Goal: Transaction & Acquisition: Book appointment/travel/reservation

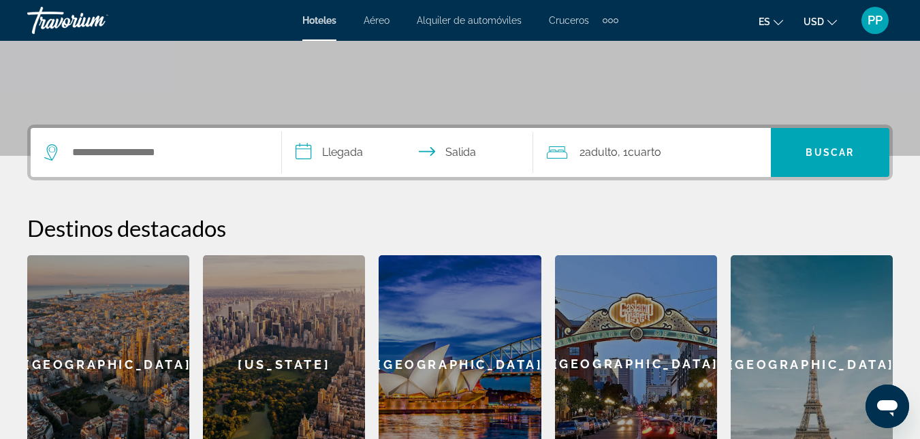
scroll to position [272, 0]
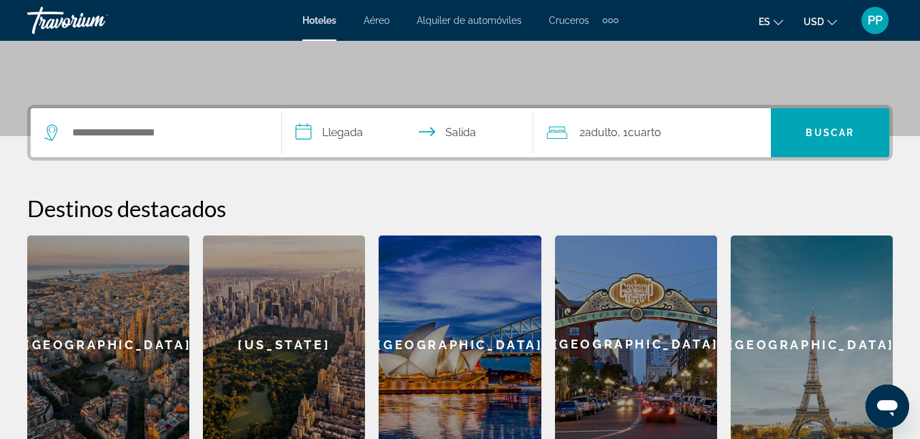
click at [578, 128] on div "2 Adulto Adulto , 1 Cuarto habitaciones" at bounding box center [659, 132] width 224 height 19
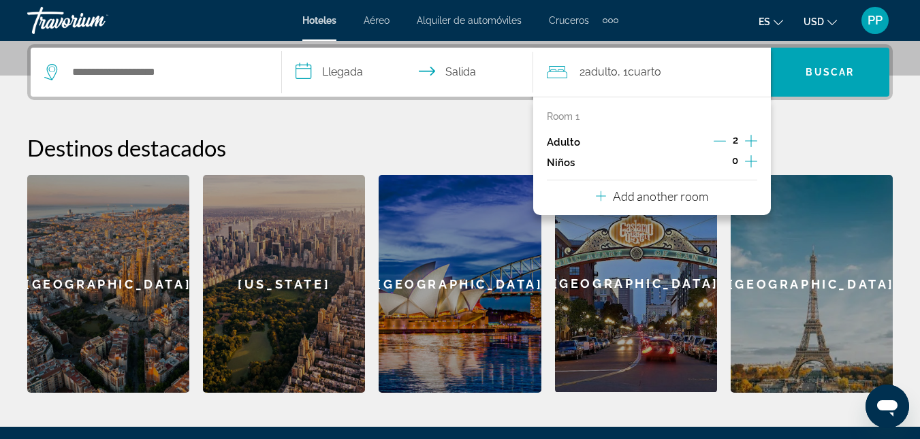
click at [748, 140] on icon "Increment adults" at bounding box center [751, 141] width 12 height 16
click at [751, 139] on icon "Increment adults" at bounding box center [751, 141] width 12 height 12
click at [750, 139] on icon "Increment adults" at bounding box center [751, 141] width 12 height 16
click at [193, 76] on input "Search widget" at bounding box center [166, 72] width 190 height 20
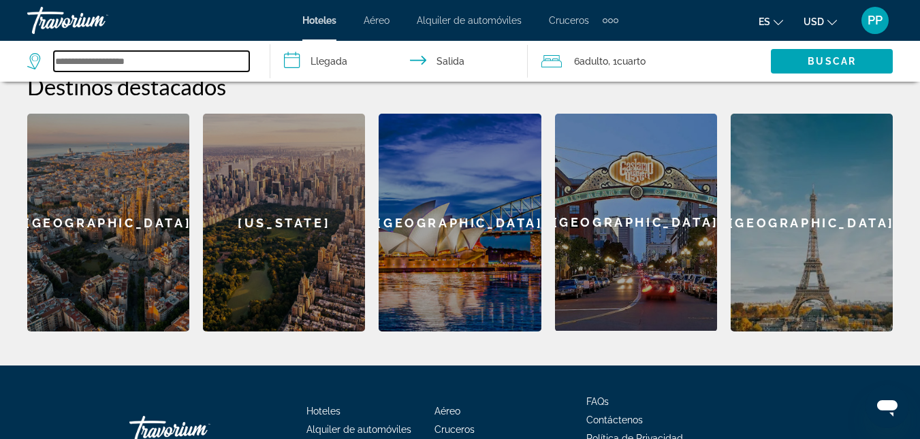
scroll to position [488, 0]
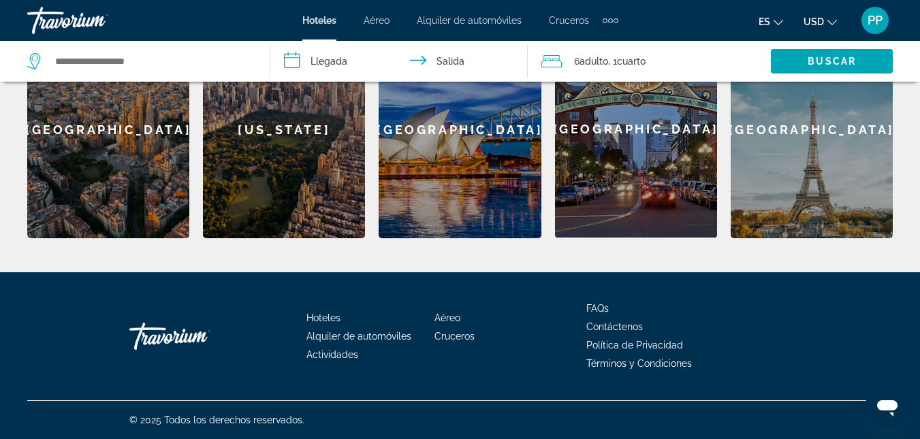
click at [129, 178] on div "[GEOGRAPHIC_DATA]" at bounding box center [108, 129] width 162 height 218
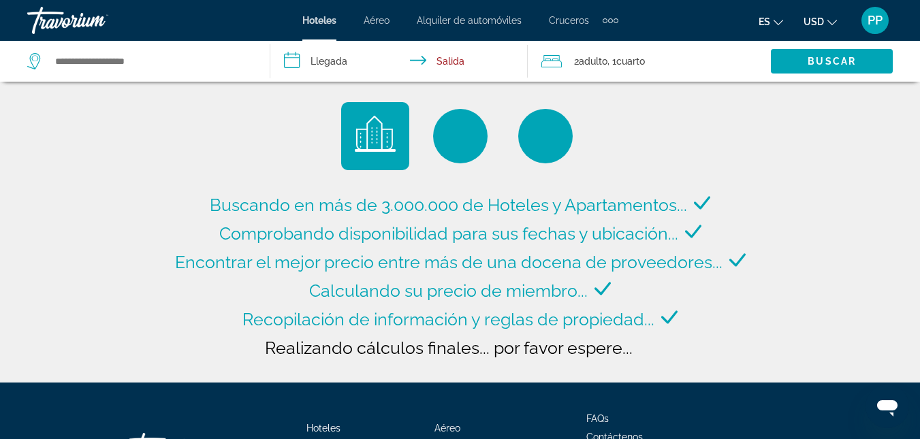
type input "**********"
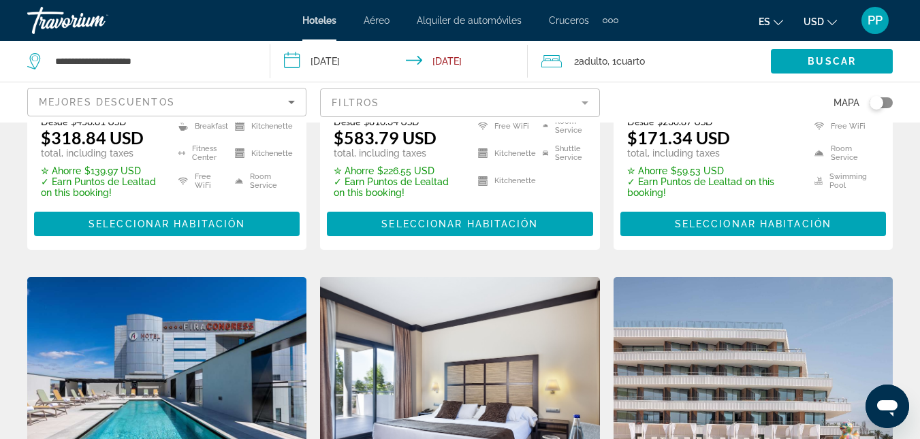
scroll to position [340, 0]
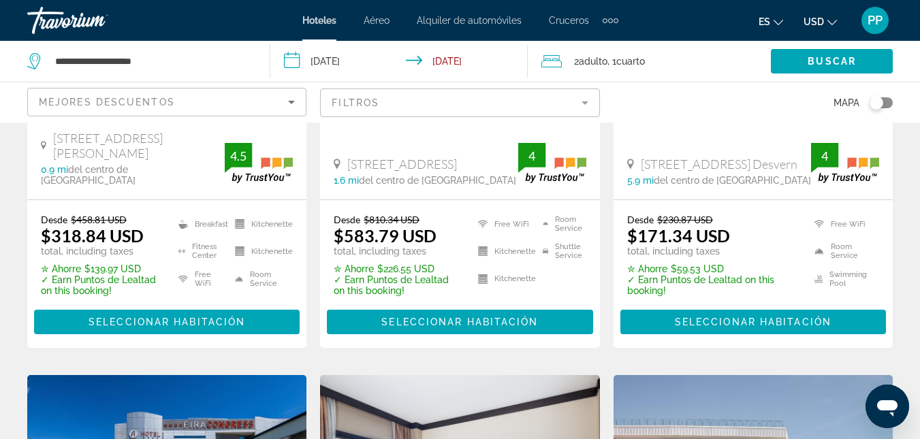
click at [433, 62] on input "**********" at bounding box center [401, 63] width 262 height 45
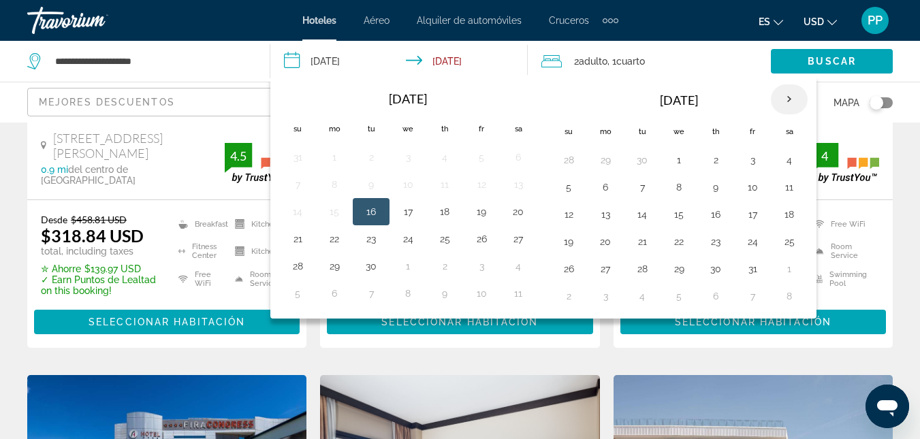
click at [789, 98] on th "Next month" at bounding box center [789, 99] width 37 height 30
click at [788, 98] on th "Next month" at bounding box center [789, 99] width 37 height 30
click at [715, 215] on button "18" at bounding box center [716, 214] width 22 height 19
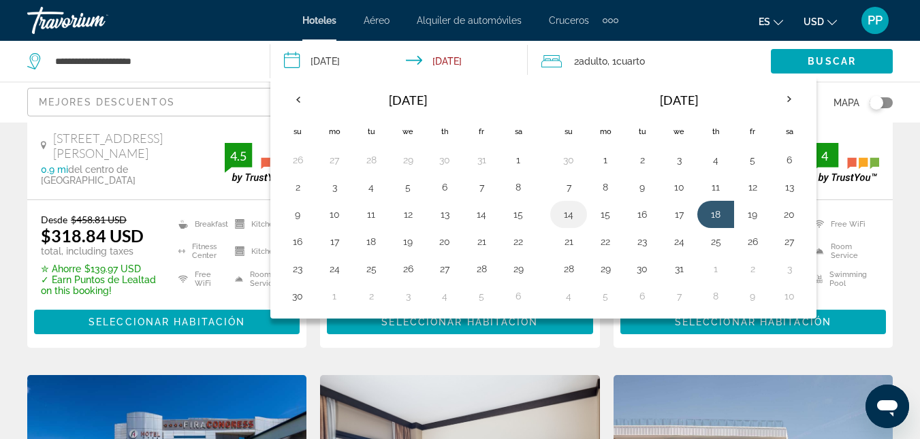
click at [570, 214] on button "14" at bounding box center [569, 214] width 22 height 19
type input "**********"
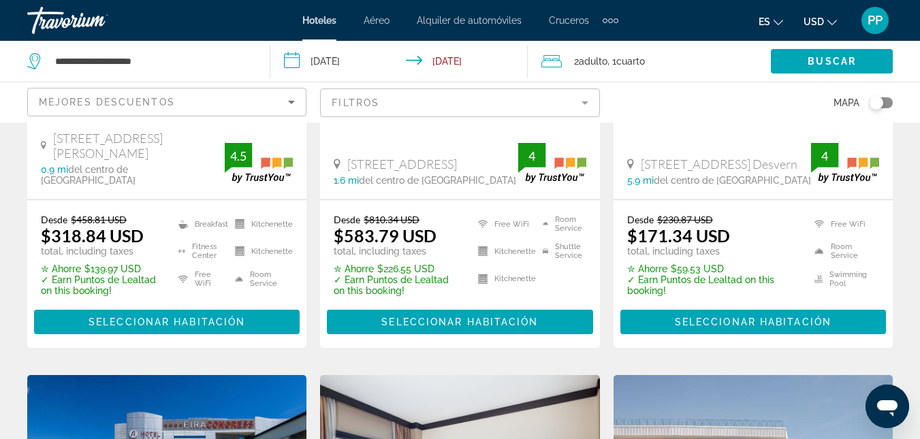
click at [327, 56] on input "**********" at bounding box center [401, 63] width 262 height 45
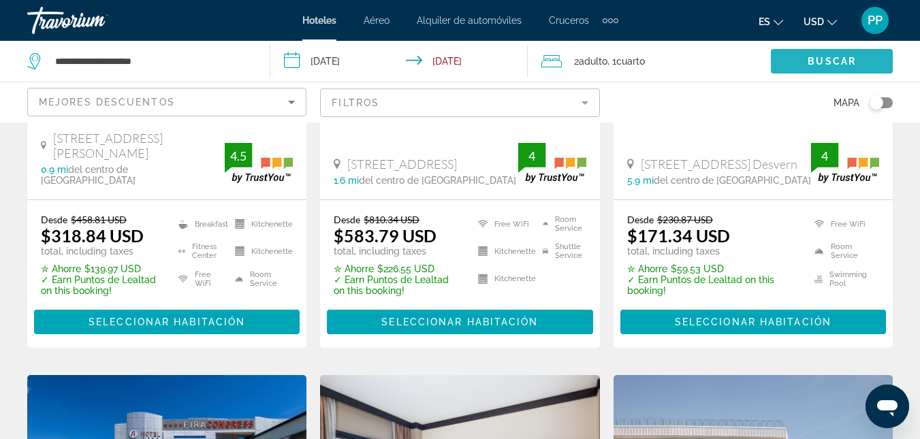
click at [831, 62] on span "Buscar" at bounding box center [832, 61] width 48 height 11
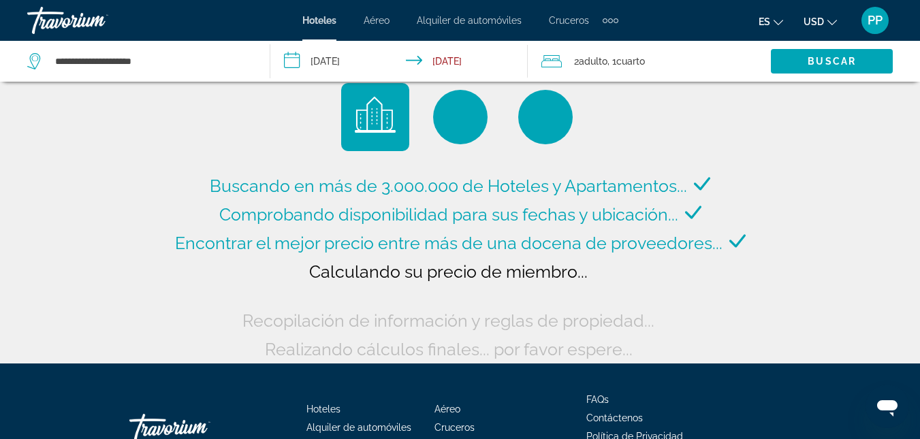
scroll to position [0, 0]
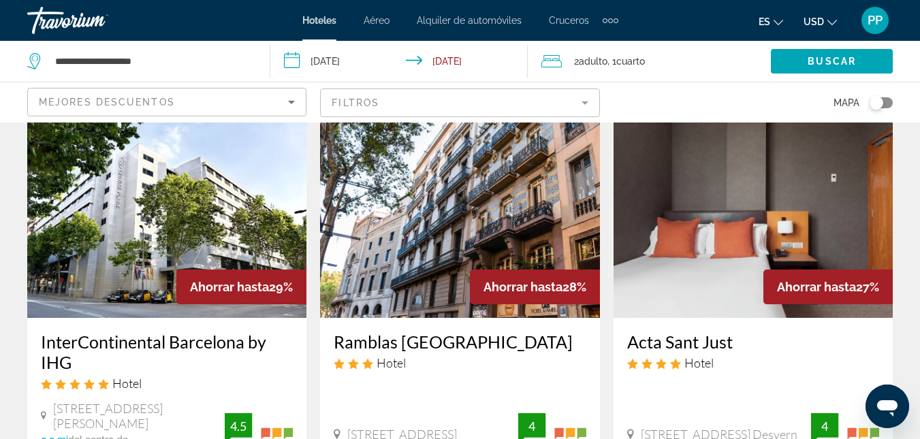
scroll to position [22, 0]
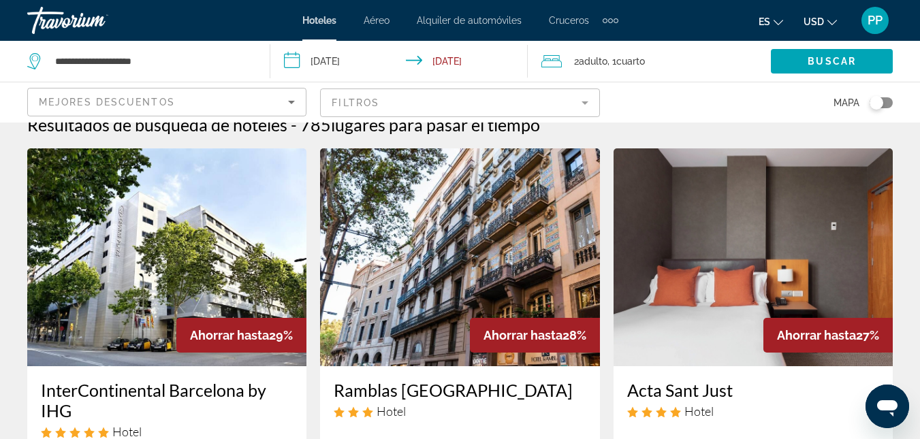
click at [875, 101] on div "Toggle map" at bounding box center [877, 103] width 14 height 14
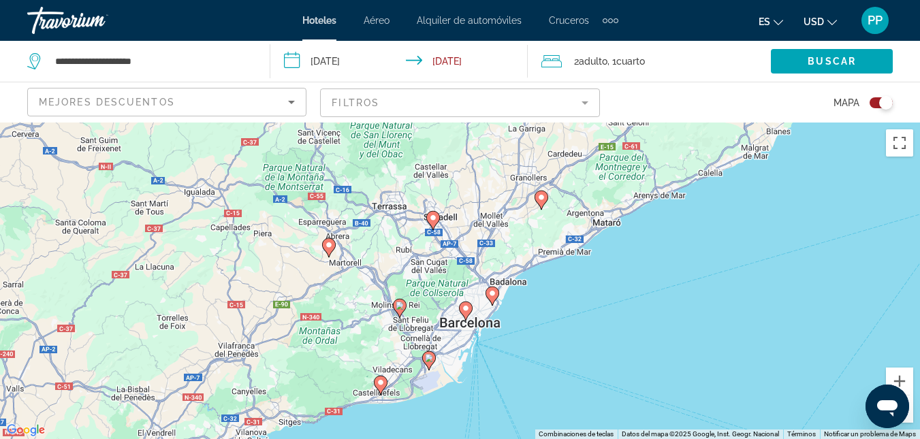
click at [880, 99] on div "Toggle map" at bounding box center [886, 103] width 14 height 14
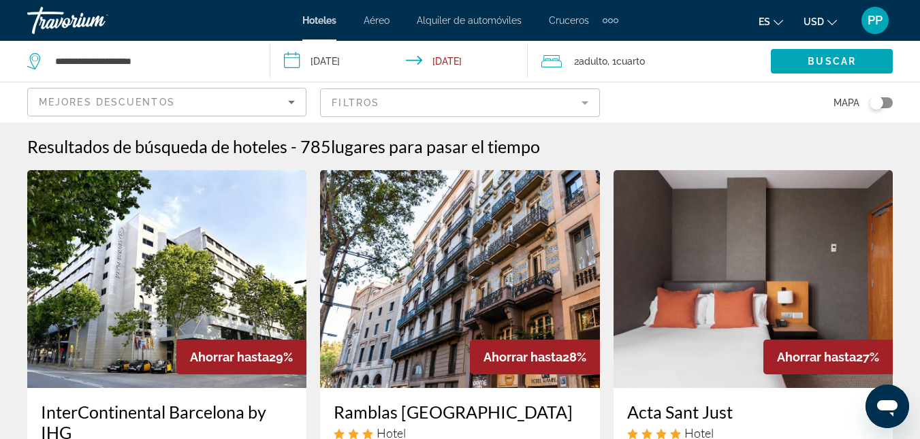
click at [880, 100] on div "Toggle map" at bounding box center [877, 103] width 14 height 14
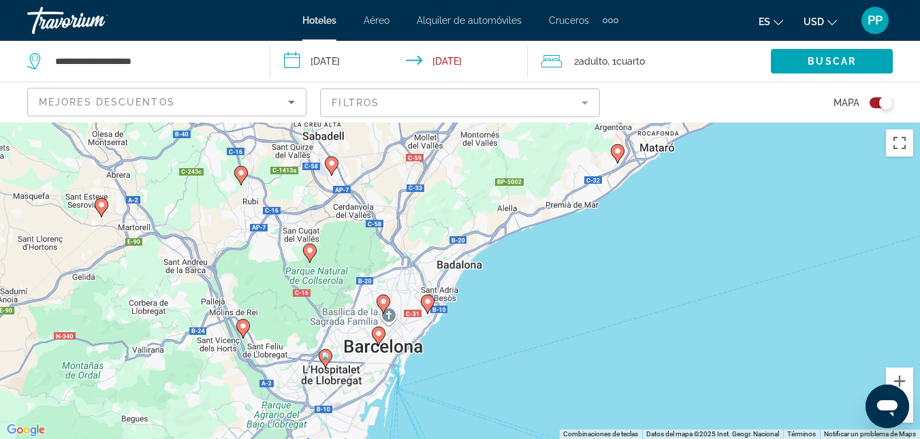
drag, startPoint x: 450, startPoint y: 330, endPoint x: 420, endPoint y: 204, distance: 129.5
click at [420, 204] on div "Para activar la función de arrastre con el teclado, pulsa Alt + Intro. Cuando h…" at bounding box center [460, 281] width 920 height 317
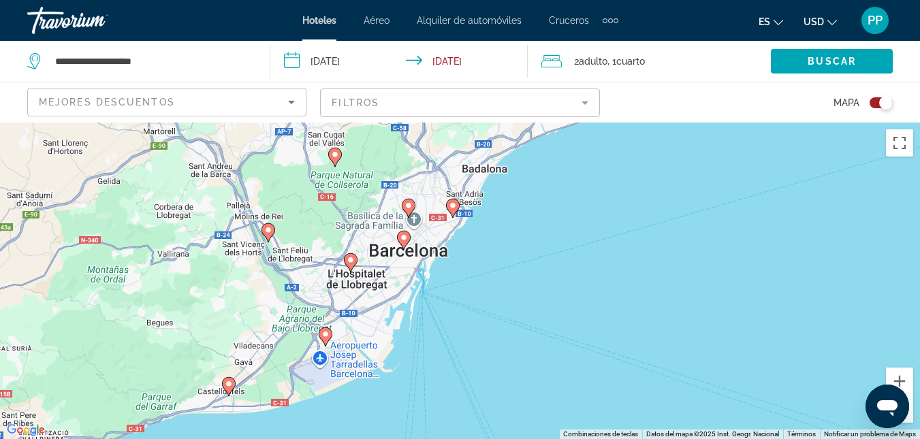
drag, startPoint x: 402, startPoint y: 377, endPoint x: 428, endPoint y: 291, distance: 89.0
click at [428, 291] on div "Para activar la función de arrastre con el teclado, pulsa Alt + Intro. Cuando h…" at bounding box center [460, 281] width 920 height 317
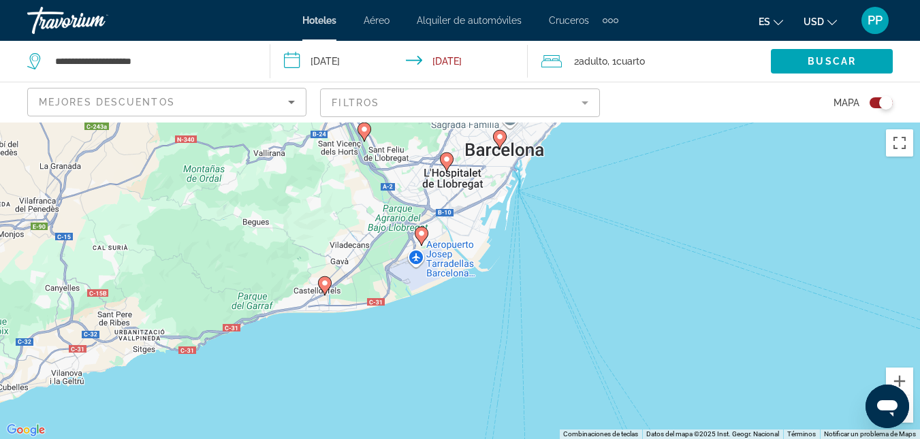
drag, startPoint x: 413, startPoint y: 368, endPoint x: 500, endPoint y: 283, distance: 122.3
click at [500, 283] on div "Para activar la función de arrastre con el teclado, pulsa Alt + Intro. Cuando h…" at bounding box center [460, 281] width 920 height 317
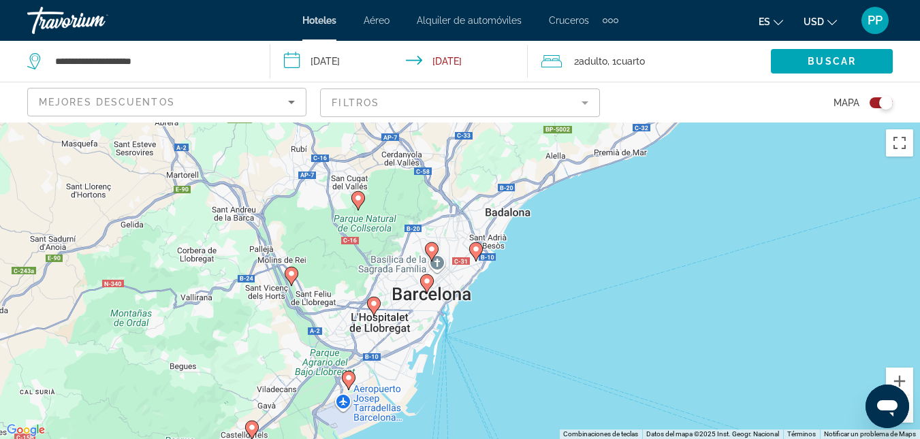
drag, startPoint x: 596, startPoint y: 208, endPoint x: 523, endPoint y: 353, distance: 161.7
click at [523, 353] on div "Para activar la función de arrastre con el teclado, pulsa Alt + Intro. Cuando h…" at bounding box center [460, 281] width 920 height 317
click at [474, 250] on image "Main content" at bounding box center [476, 249] width 8 height 8
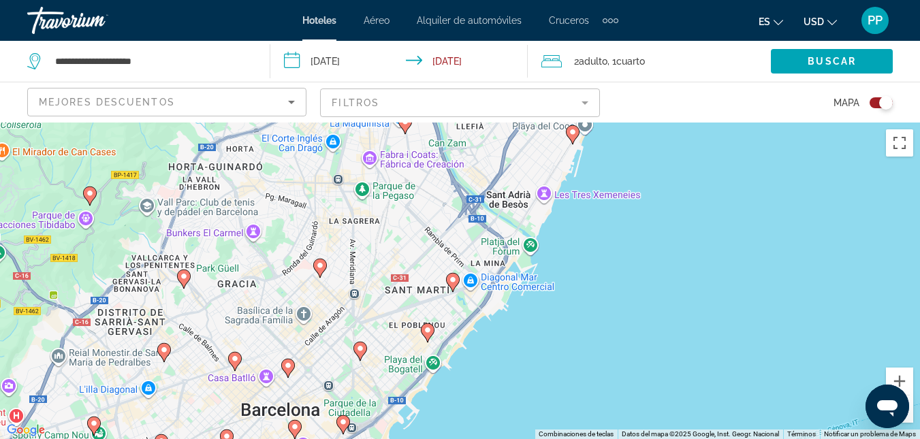
click at [362, 352] on image "Main content" at bounding box center [360, 349] width 8 height 8
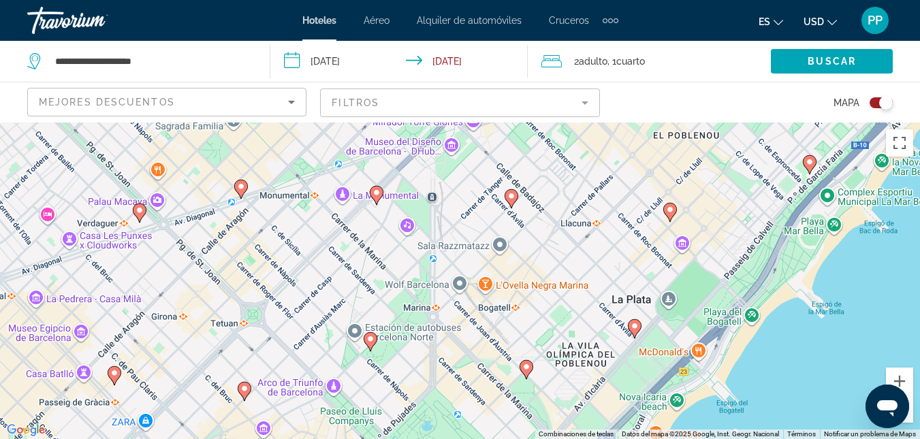
click at [371, 340] on image "Main content" at bounding box center [370, 339] width 8 height 8
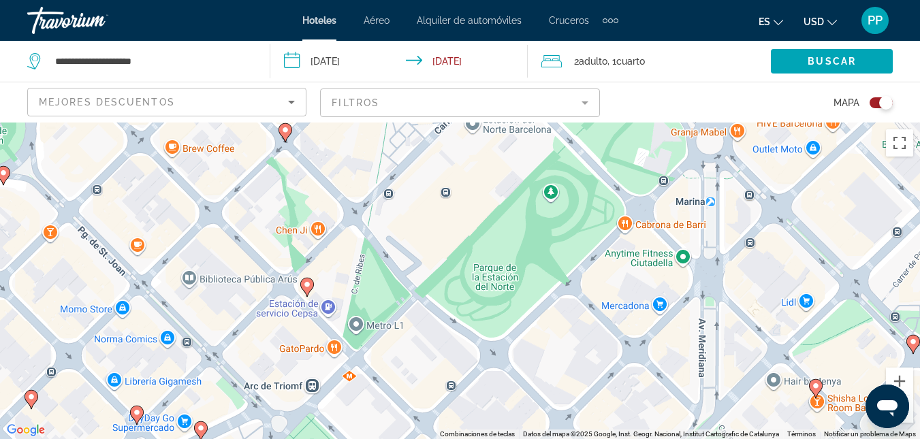
click at [307, 285] on image "Main content" at bounding box center [307, 285] width 8 height 8
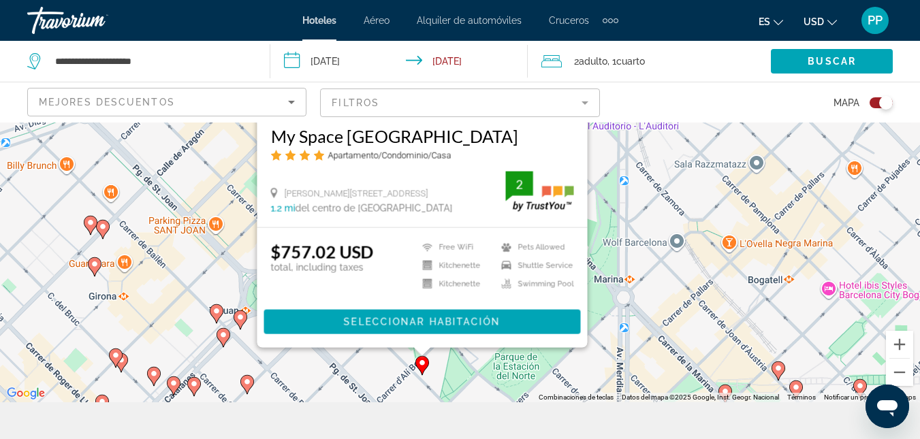
scroll to position [123, 0]
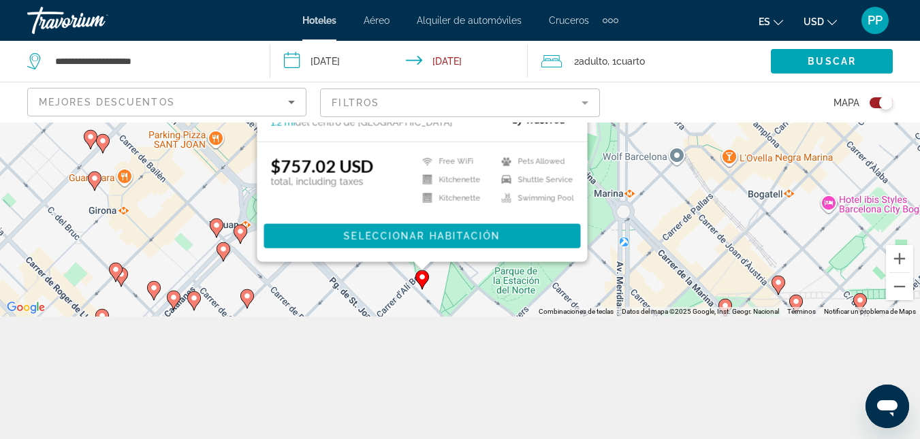
click at [471, 298] on div "Para desplazarte, pulsa las teclas de flecha. Para activar la función de arrast…" at bounding box center [460, 158] width 920 height 317
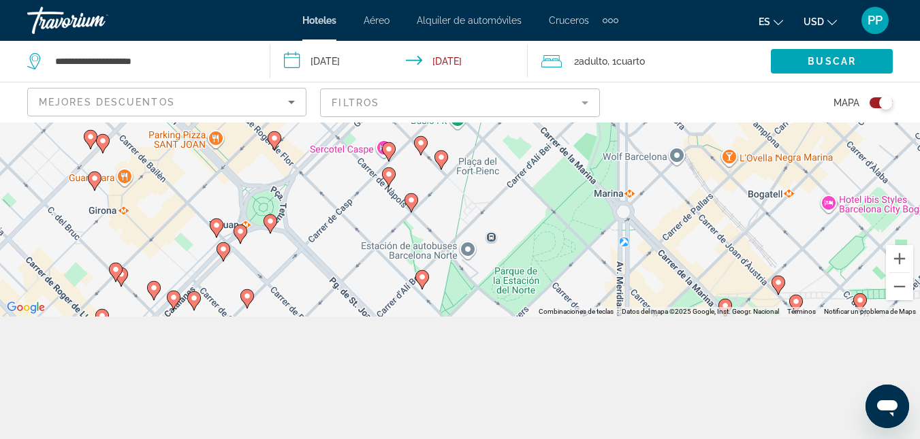
click at [421, 280] on image "Main content" at bounding box center [422, 277] width 8 height 8
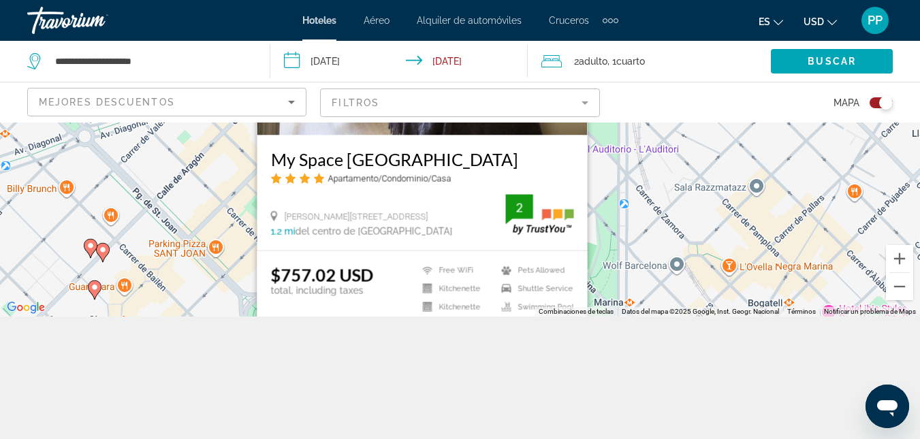
click at [620, 237] on div "Para activar la función de arrastre con el teclado, pulsa Alt + Intro. Cuando h…" at bounding box center [460, 158] width 920 height 317
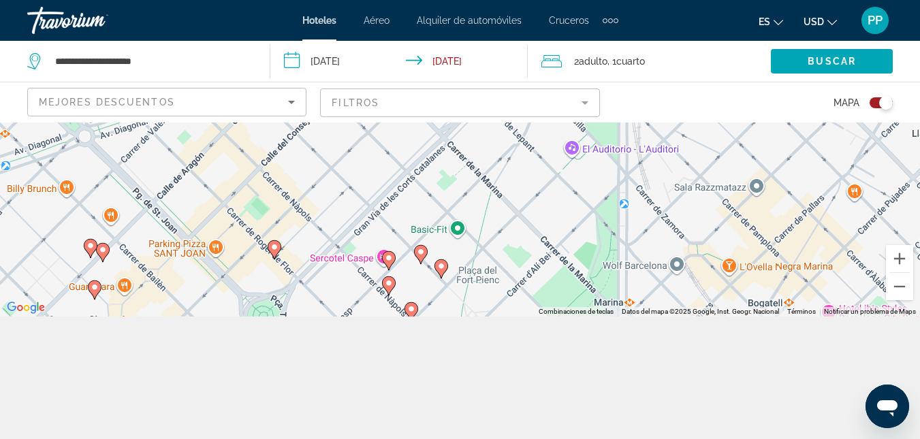
click at [102, 250] on image "Main content" at bounding box center [103, 250] width 8 height 8
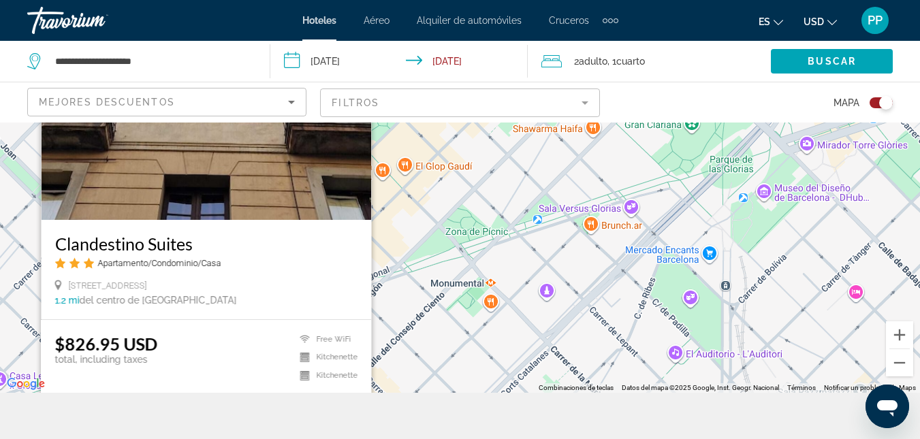
scroll to position [0, 0]
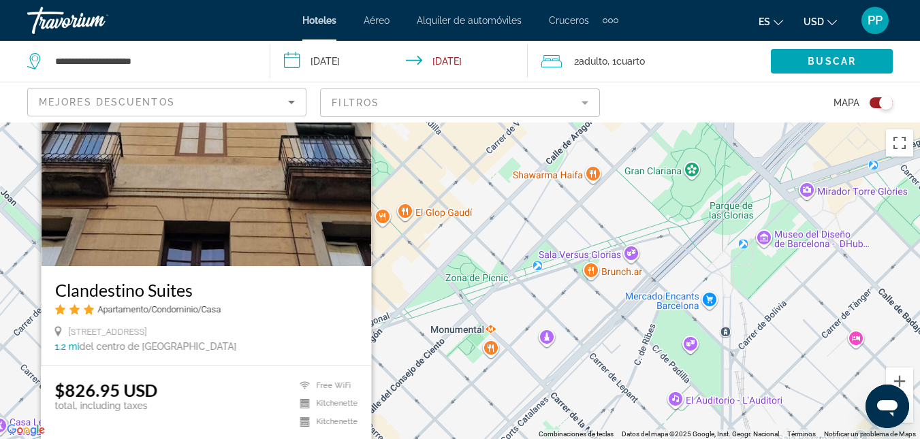
click at [545, 313] on div "Para activar la función de arrastre con el teclado, pulsa Alt + Intro. Cuando h…" at bounding box center [460, 281] width 920 height 317
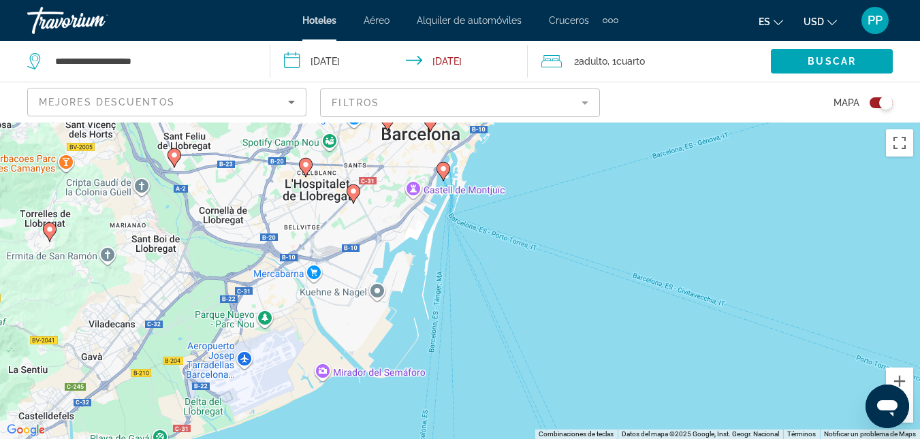
drag, startPoint x: 586, startPoint y: 374, endPoint x: 475, endPoint y: 180, distance: 223.2
click at [475, 180] on div "Para activar la función de arrastre con el teclado, pulsa Alt + Intro. Cuando h…" at bounding box center [460, 281] width 920 height 317
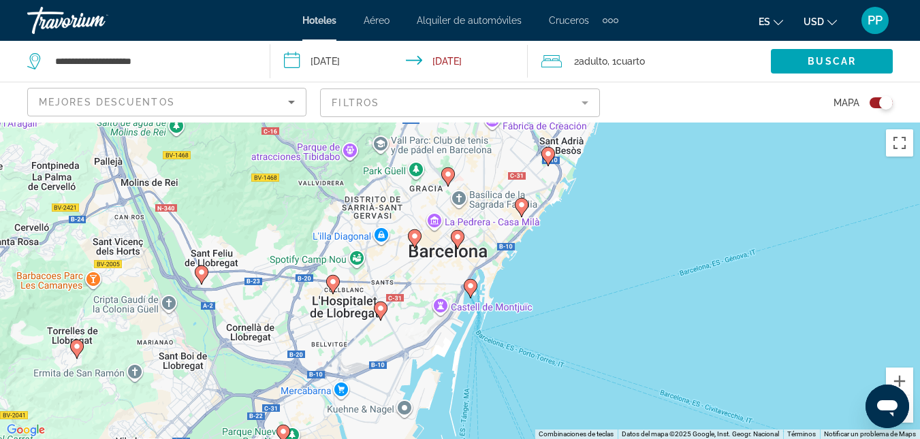
drag, startPoint x: 390, startPoint y: 303, endPoint x: 398, endPoint y: 328, distance: 26.5
click at [390, 334] on div "Para activar la función de arrastre con el teclado, pulsa Alt + Intro. Cuando h…" at bounding box center [460, 281] width 920 height 317
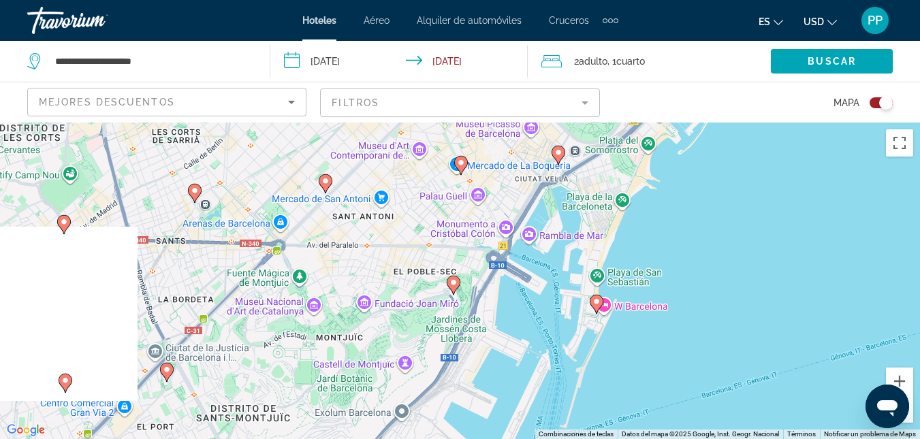
drag, startPoint x: 421, startPoint y: 268, endPoint x: 499, endPoint y: 310, distance: 89.3
click at [499, 310] on div "Para activar la función de arrastre con el teclado, pulsa Alt + Intro. Cuando h…" at bounding box center [460, 281] width 920 height 317
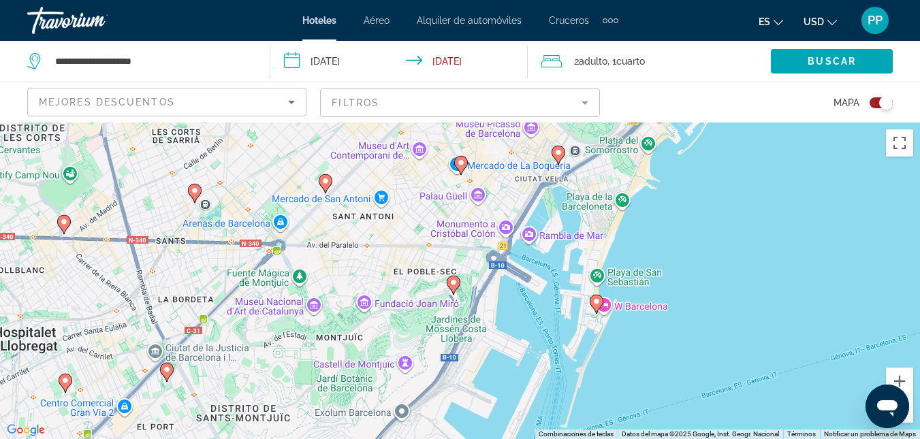
click at [882, 103] on div "Toggle map" at bounding box center [886, 103] width 14 height 14
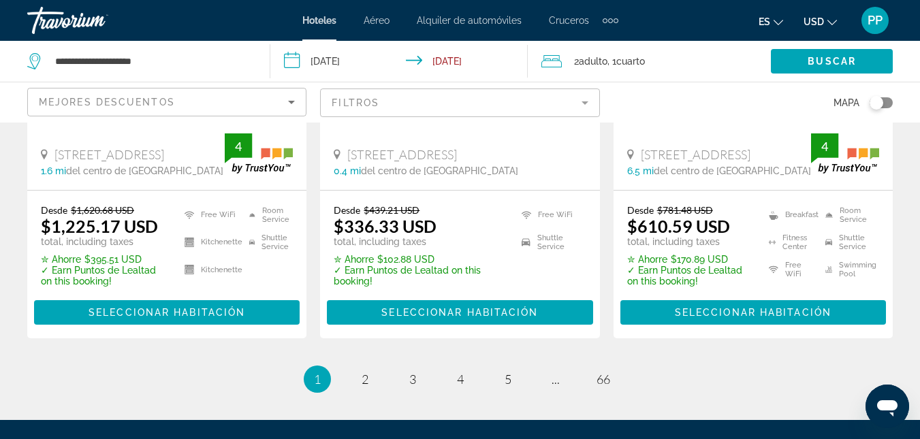
scroll to position [2029, 0]
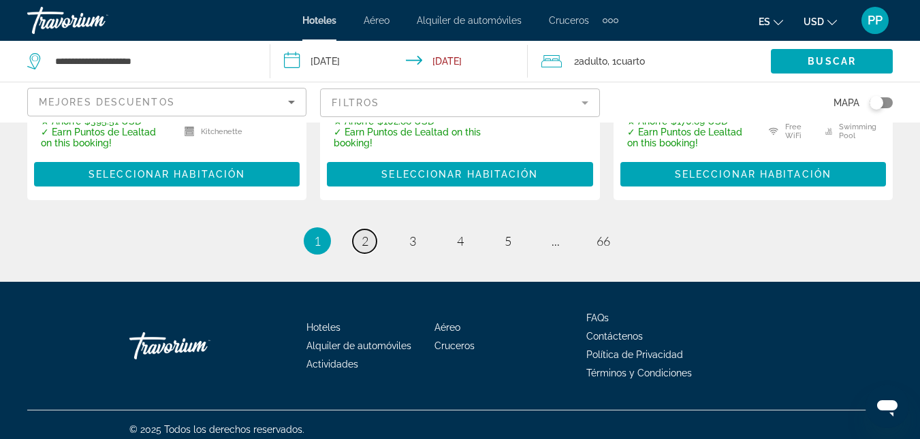
click at [360, 230] on link "page 2" at bounding box center [365, 241] width 24 height 24
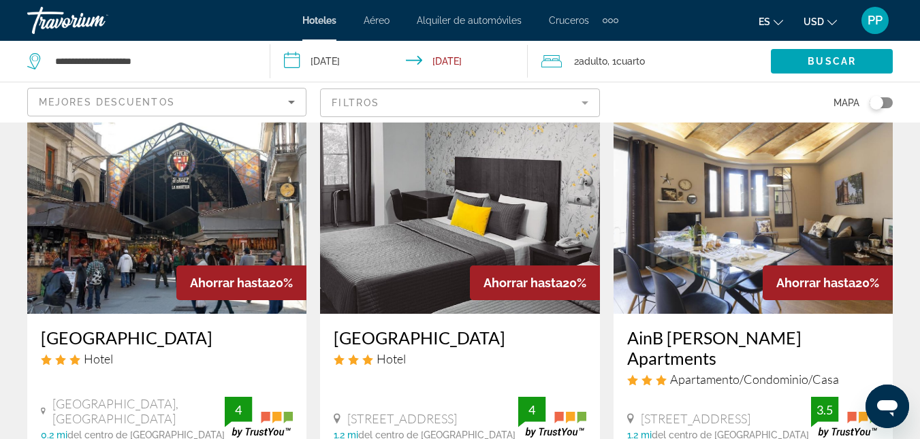
scroll to position [545, 0]
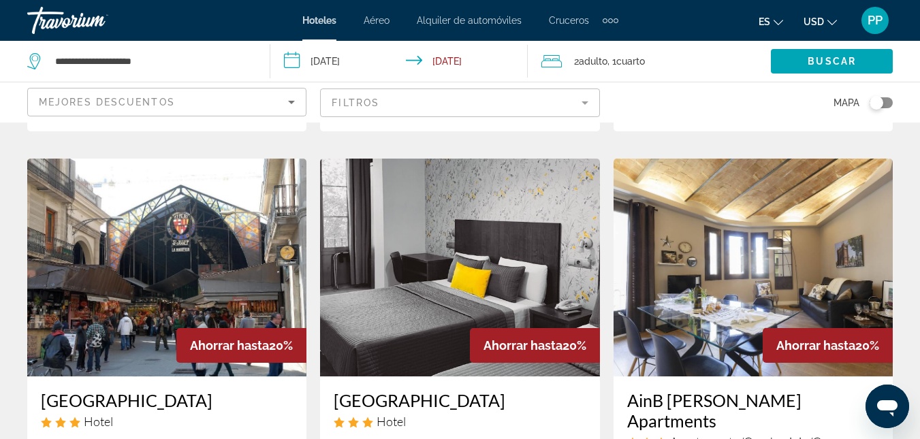
click at [159, 404] on h3 "[GEOGRAPHIC_DATA]" at bounding box center [167, 400] width 252 height 20
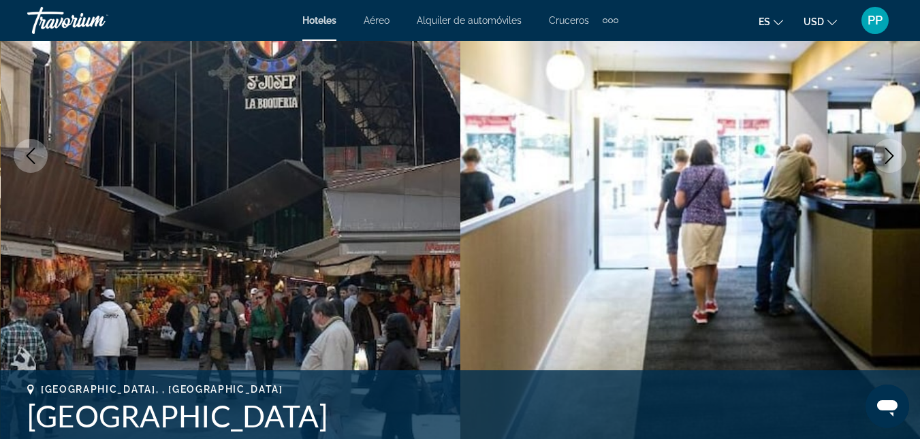
scroll to position [136, 0]
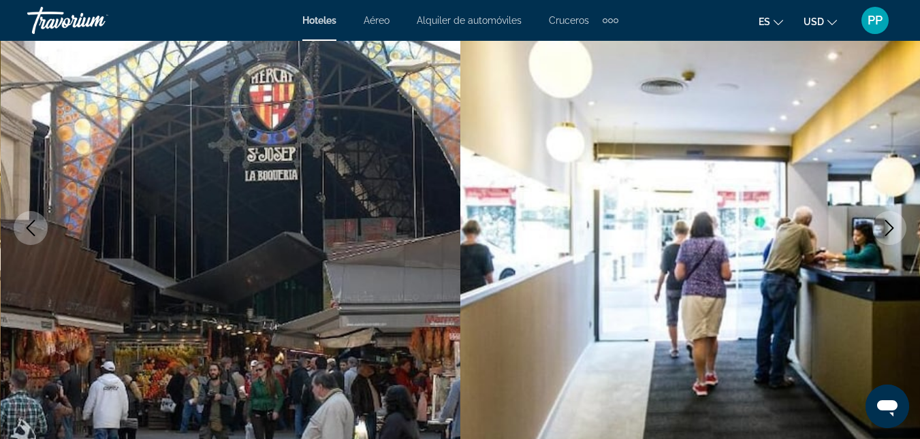
click at [890, 228] on icon "Next image" at bounding box center [889, 228] width 16 height 16
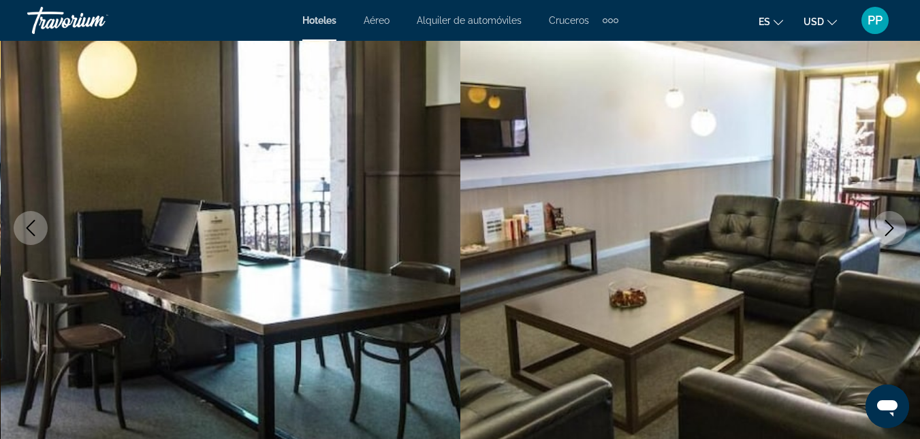
click at [889, 228] on icon "Next image" at bounding box center [889, 228] width 16 height 16
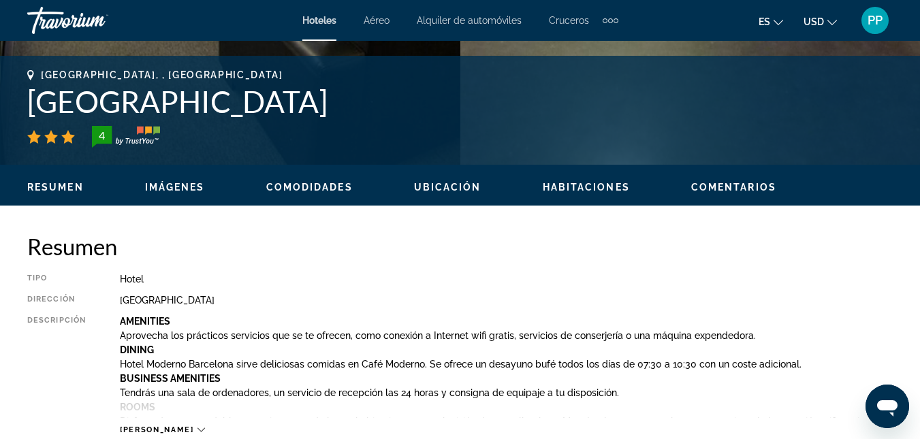
scroll to position [545, 0]
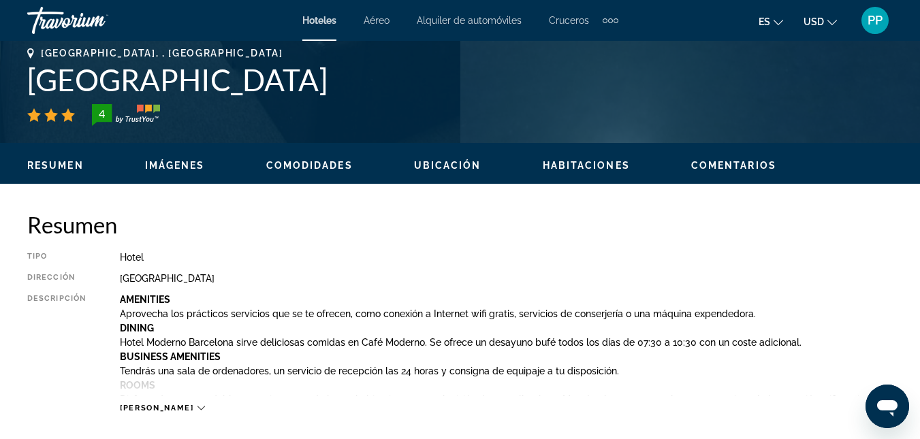
click at [432, 162] on span "Ubicación" at bounding box center [447, 165] width 67 height 11
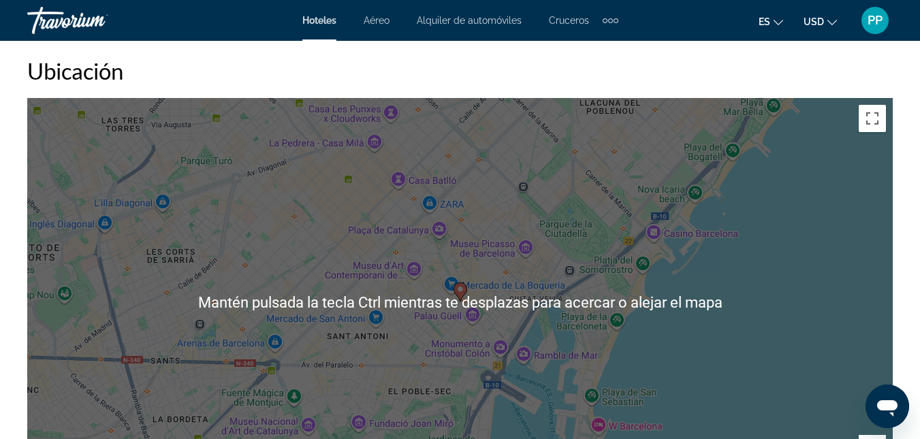
scroll to position [1553, 0]
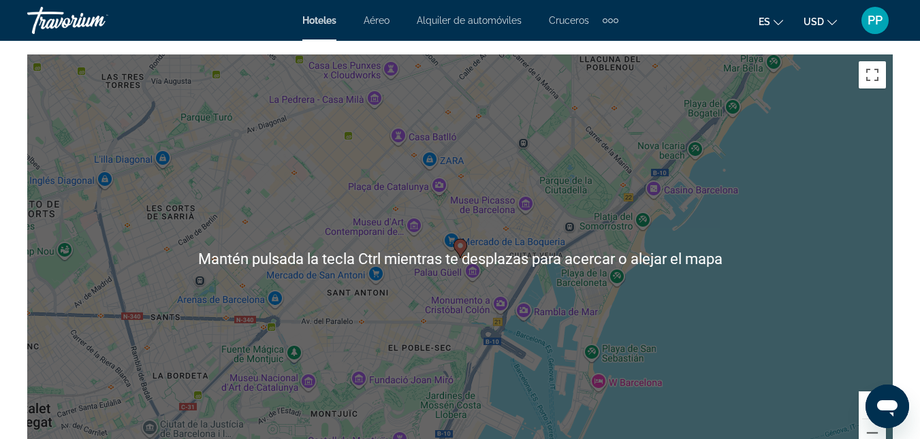
click at [458, 303] on div "Para activar la función de arrastre con el teclado, pulsa Alt + Intro. Cuando h…" at bounding box center [459, 258] width 865 height 409
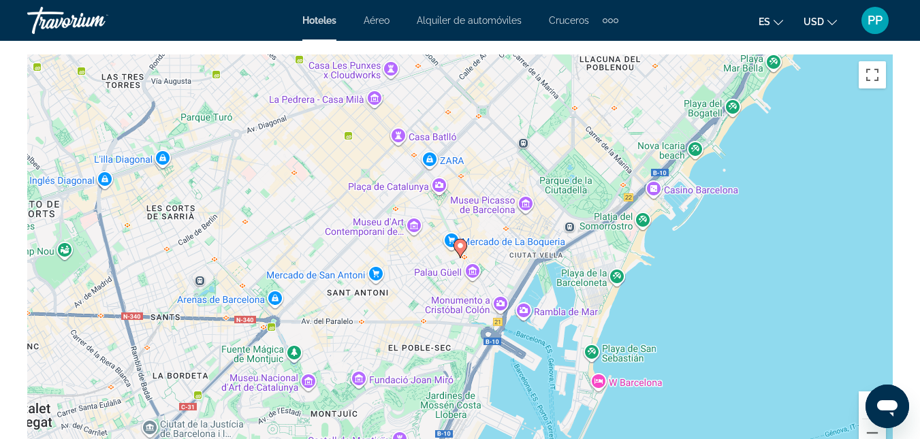
click at [453, 300] on div "Para activar la función de arrastre con el teclado, pulsa Alt + Intro. Cuando h…" at bounding box center [459, 258] width 865 height 409
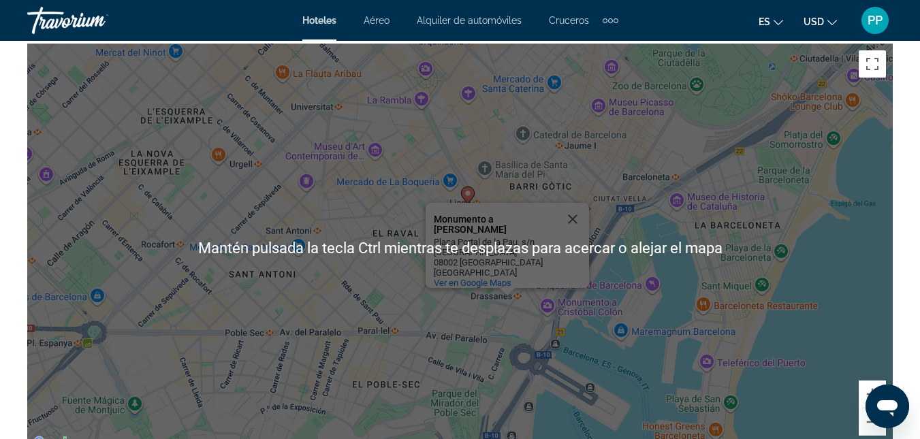
scroll to position [1621, 0]
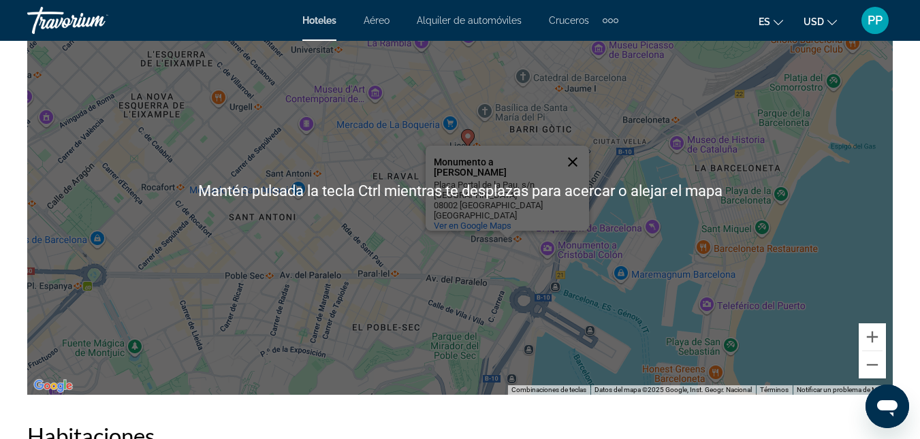
click at [573, 151] on button "Cerrar" at bounding box center [572, 162] width 33 height 33
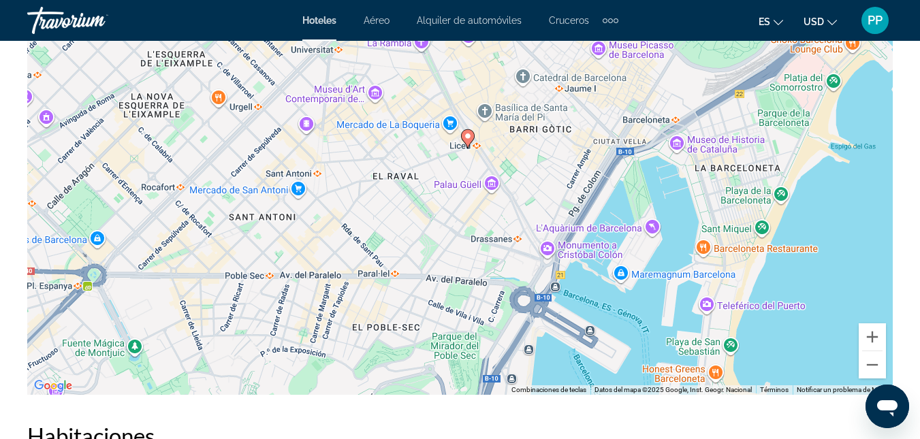
click at [439, 161] on div "Para activar la función de arrastre con el teclado, pulsa Alt + Intro. Cuando h…" at bounding box center [459, 190] width 865 height 409
click at [468, 136] on image "Main content" at bounding box center [468, 136] width 8 height 8
click at [466, 136] on image "Main content" at bounding box center [468, 136] width 8 height 8
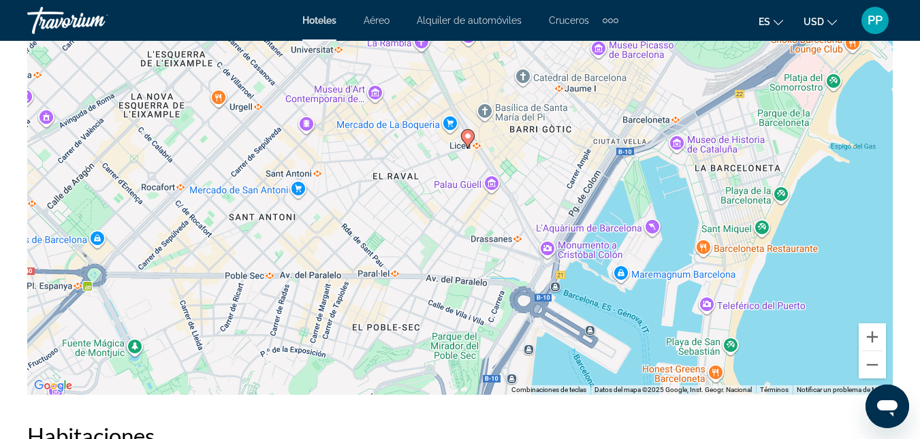
click at [473, 170] on div "Para activar la función de arrastre con el teclado, pulsa Alt + Intro. Cuando h…" at bounding box center [459, 190] width 865 height 409
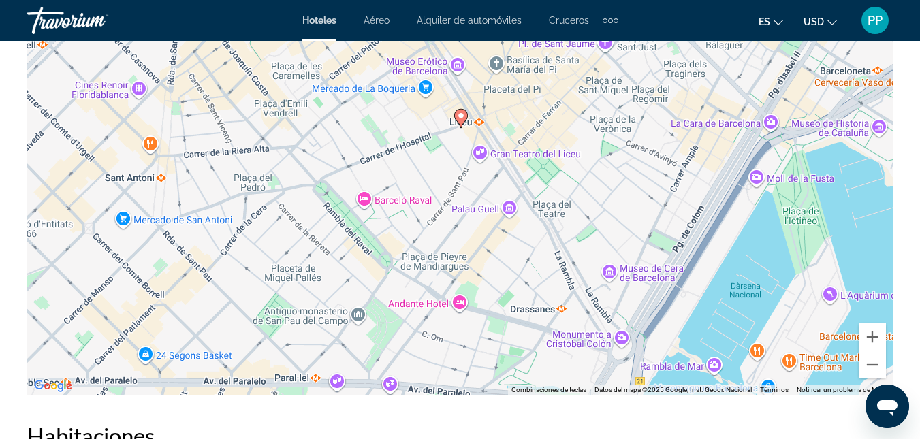
click at [492, 127] on div "Para activar la función de arrastre con el teclado, pulsa Alt + Intro. Cuando h…" at bounding box center [459, 190] width 865 height 409
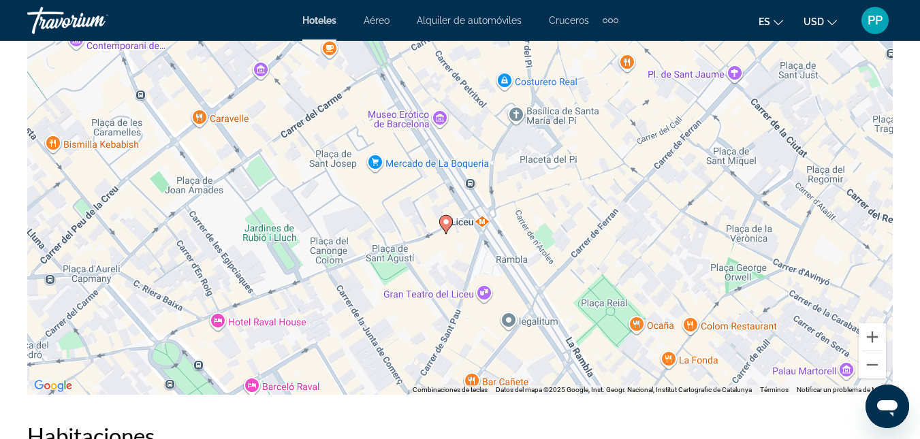
drag, startPoint x: 406, startPoint y: 153, endPoint x: 423, endPoint y: 269, distance: 117.0
click at [423, 269] on div "Para activar la función de arrastre con el teclado, pulsa Alt + Intro. Cuando h…" at bounding box center [459, 190] width 865 height 409
click at [447, 223] on image "Main content" at bounding box center [446, 223] width 8 height 8
click at [446, 219] on icon "Main content" at bounding box center [445, 226] width 12 height 18
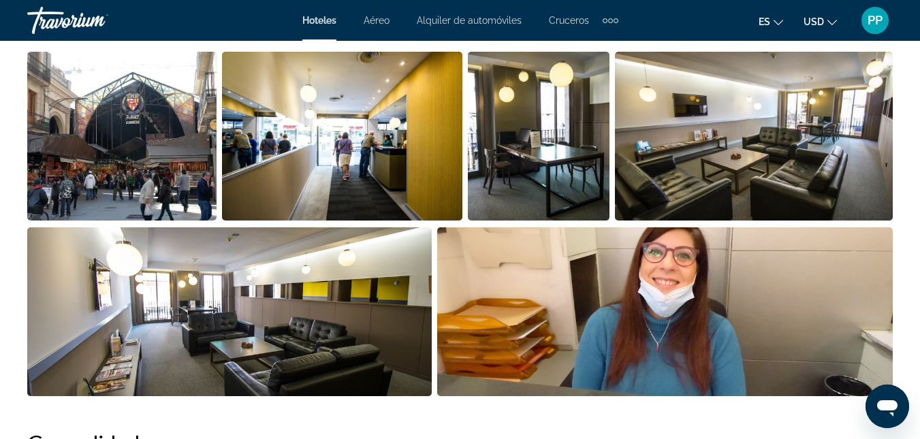
scroll to position [1008, 0]
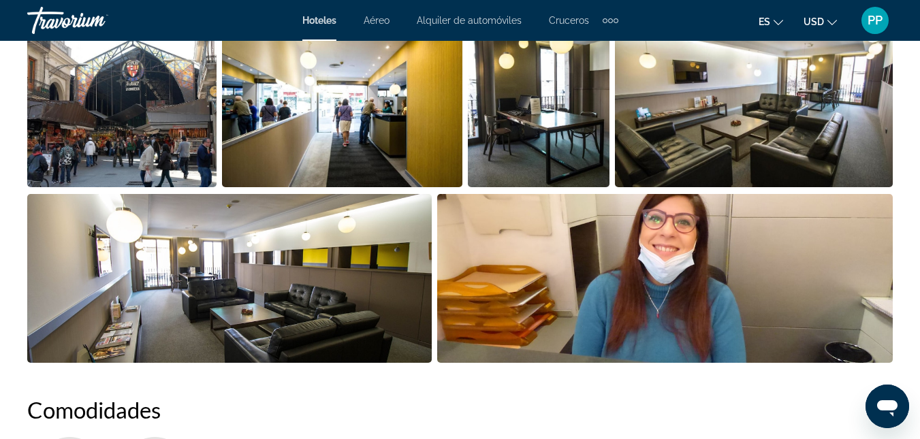
click at [324, 135] on img "Open full-screen image slider" at bounding box center [342, 102] width 240 height 169
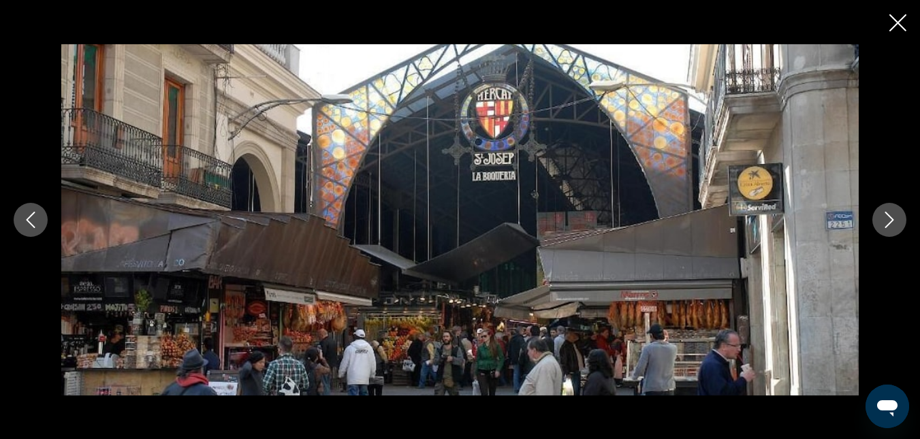
click at [883, 223] on icon "Next image" at bounding box center [889, 220] width 16 height 16
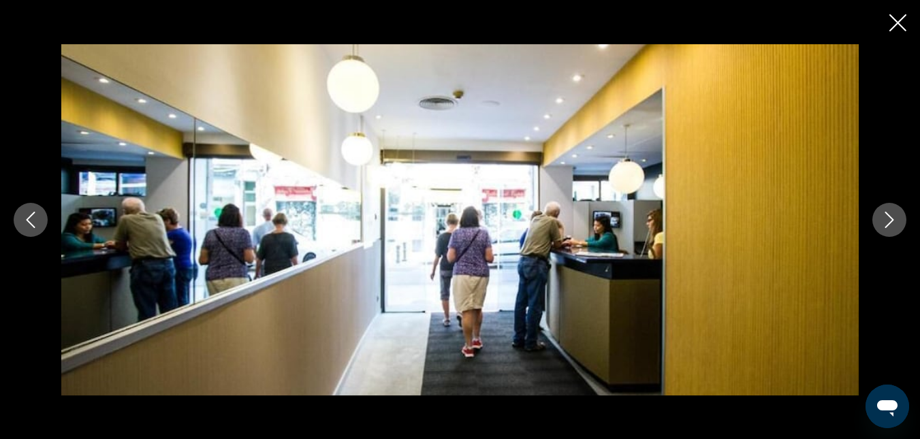
click at [883, 222] on icon "Next image" at bounding box center [889, 220] width 16 height 16
